Goal: Transaction & Acquisition: Book appointment/travel/reservation

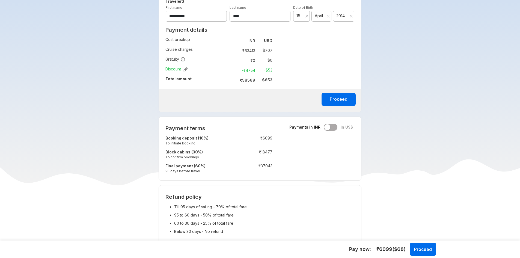
scroll to position [371, 0]
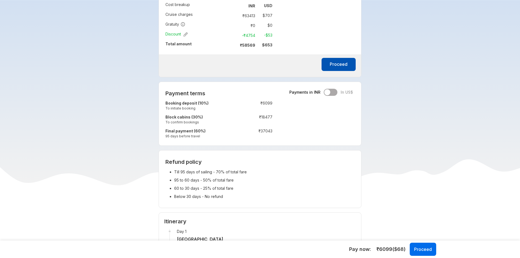
click at [340, 66] on button "Proceed" at bounding box center [338, 64] width 34 height 13
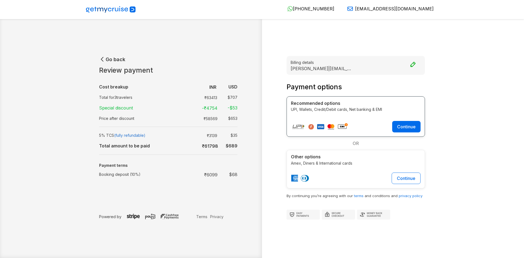
click at [103, 57] on icon "button" at bounding box center [102, 59] width 7 height 7
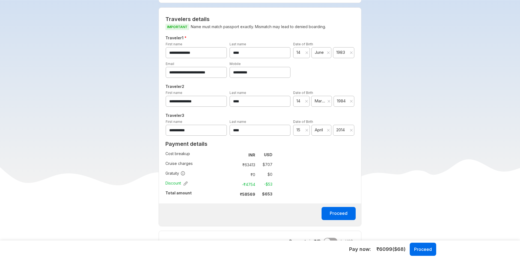
scroll to position [273, 0]
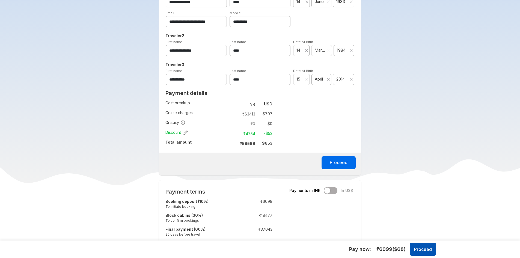
click at [428, 249] on button "Proceed" at bounding box center [422, 248] width 26 height 13
